Goal: Task Accomplishment & Management: Use online tool/utility

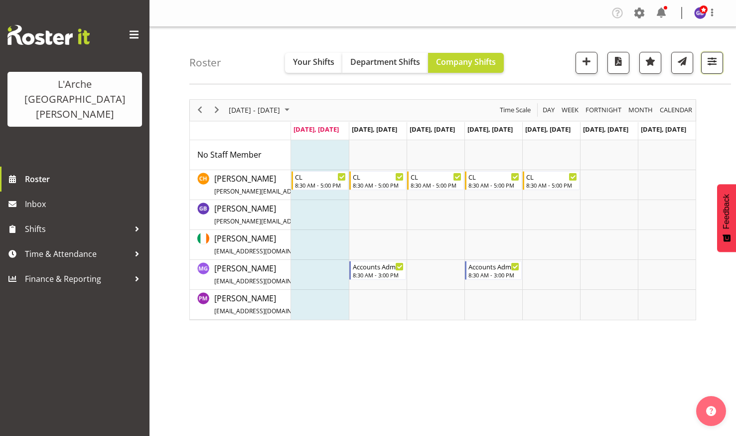
click at [709, 57] on span "button" at bounding box center [712, 61] width 13 height 13
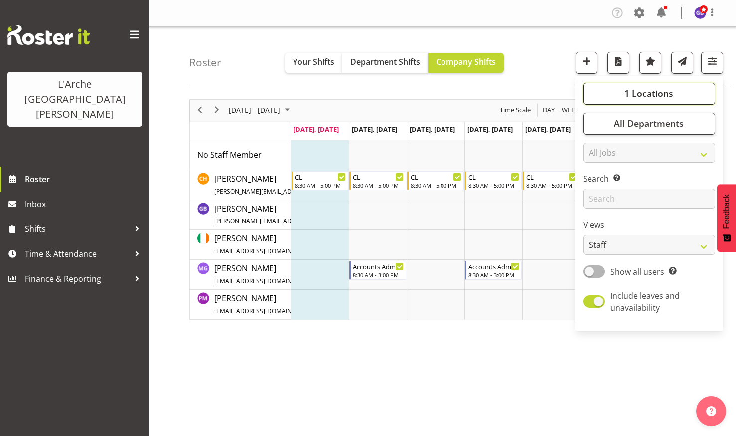
click at [633, 86] on button "1 Locations" at bounding box center [649, 94] width 132 height 22
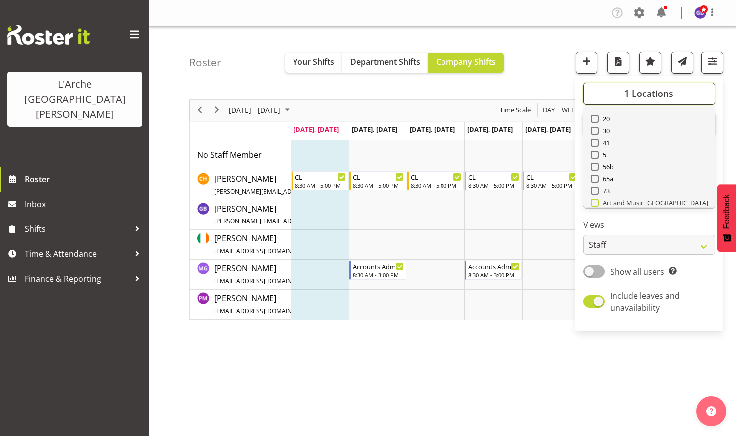
scroll to position [50, 0]
click at [595, 164] on span at bounding box center [595, 165] width 8 height 8
click at [595, 164] on input "73" at bounding box center [594, 164] width 6 height 6
checkbox input "true"
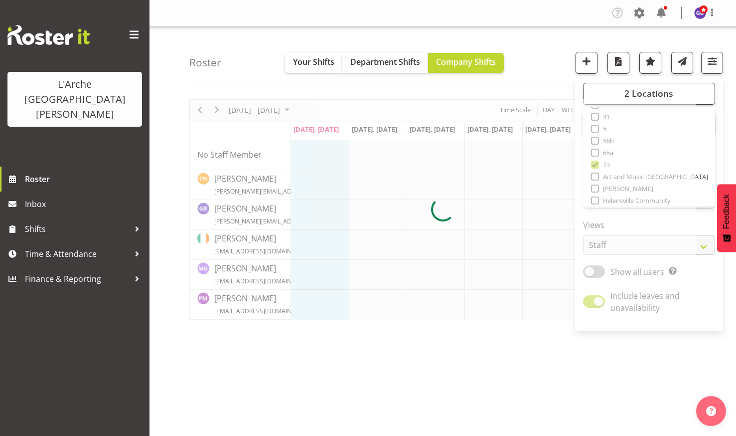
click at [535, 38] on div "Roster Your Shifts Department Shifts Company Shifts 2 Locations Clear 20 30 41 …" at bounding box center [460, 55] width 542 height 57
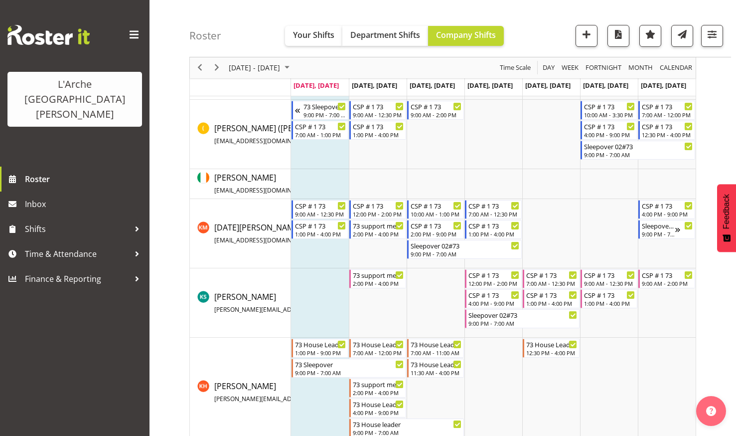
scroll to position [249, 0]
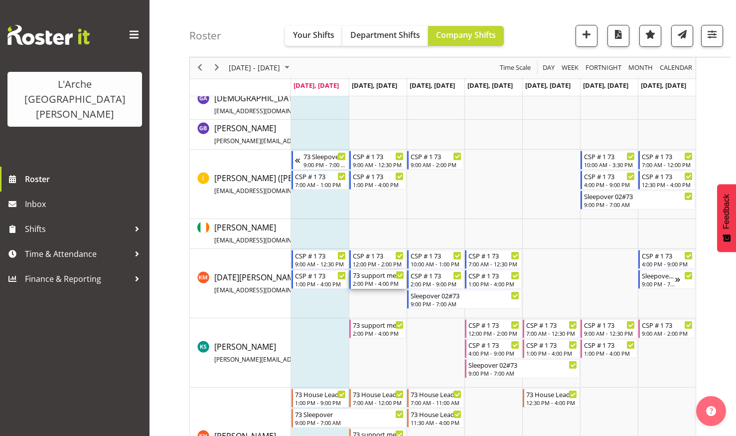
click at [367, 278] on div "73 support meeting" at bounding box center [378, 275] width 51 height 10
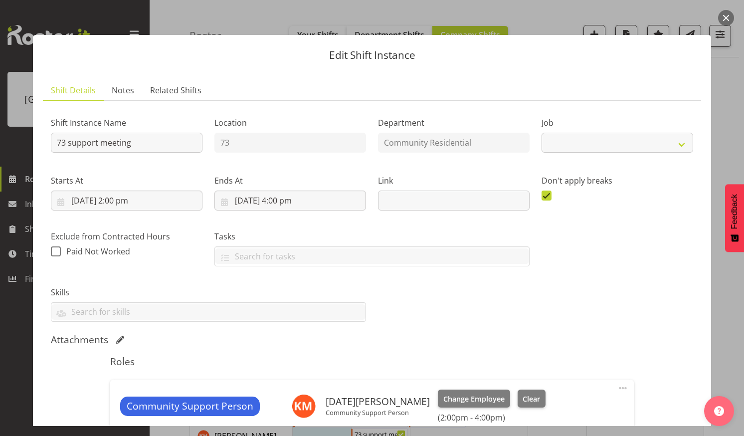
select select "2"
click at [725, 13] on button "button" at bounding box center [726, 18] width 16 height 16
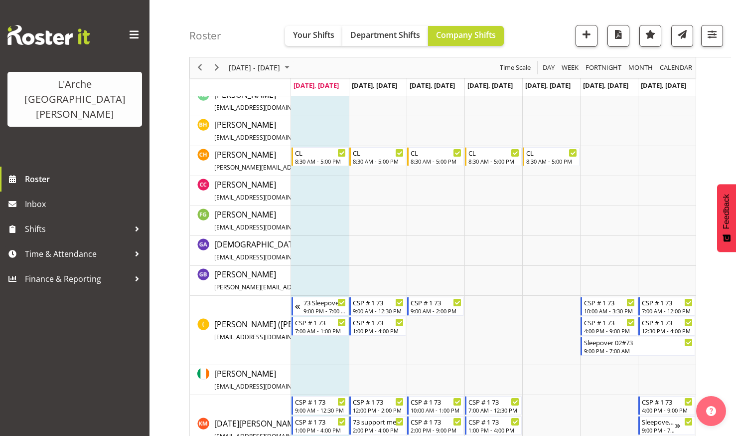
scroll to position [100, 0]
